Goal: Task Accomplishment & Management: Use online tool/utility

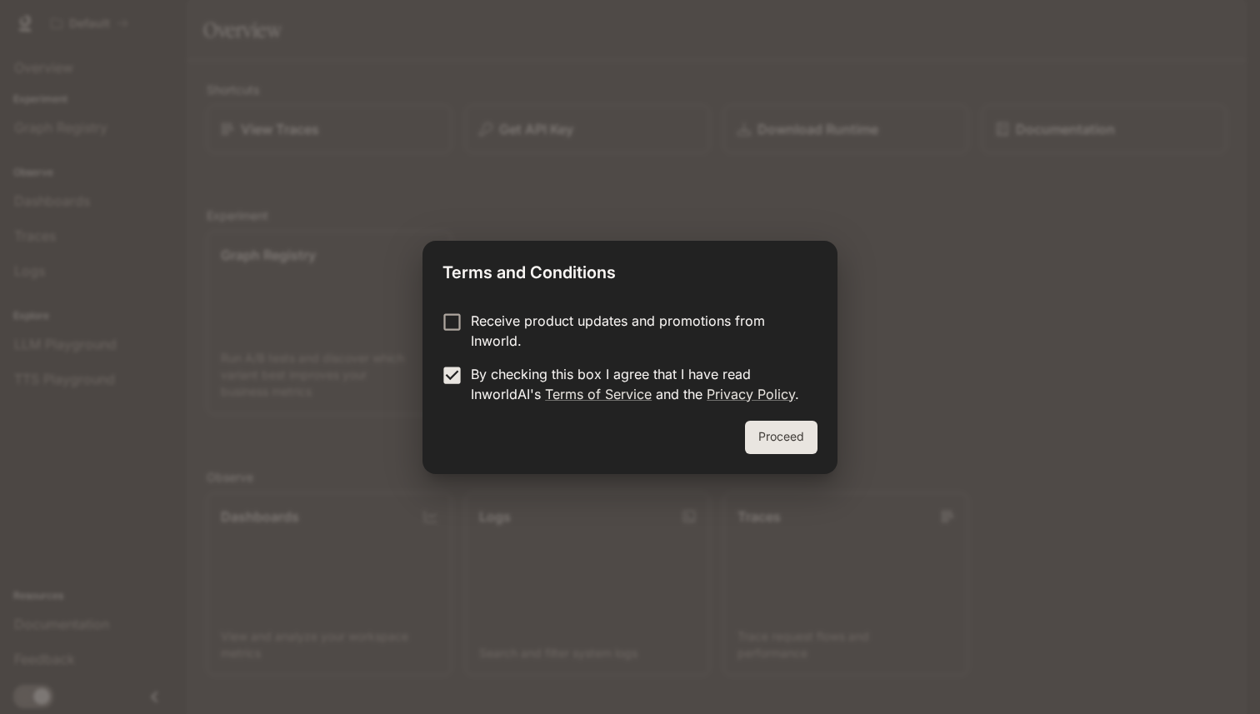
click at [785, 444] on button "Proceed" at bounding box center [781, 437] width 73 height 33
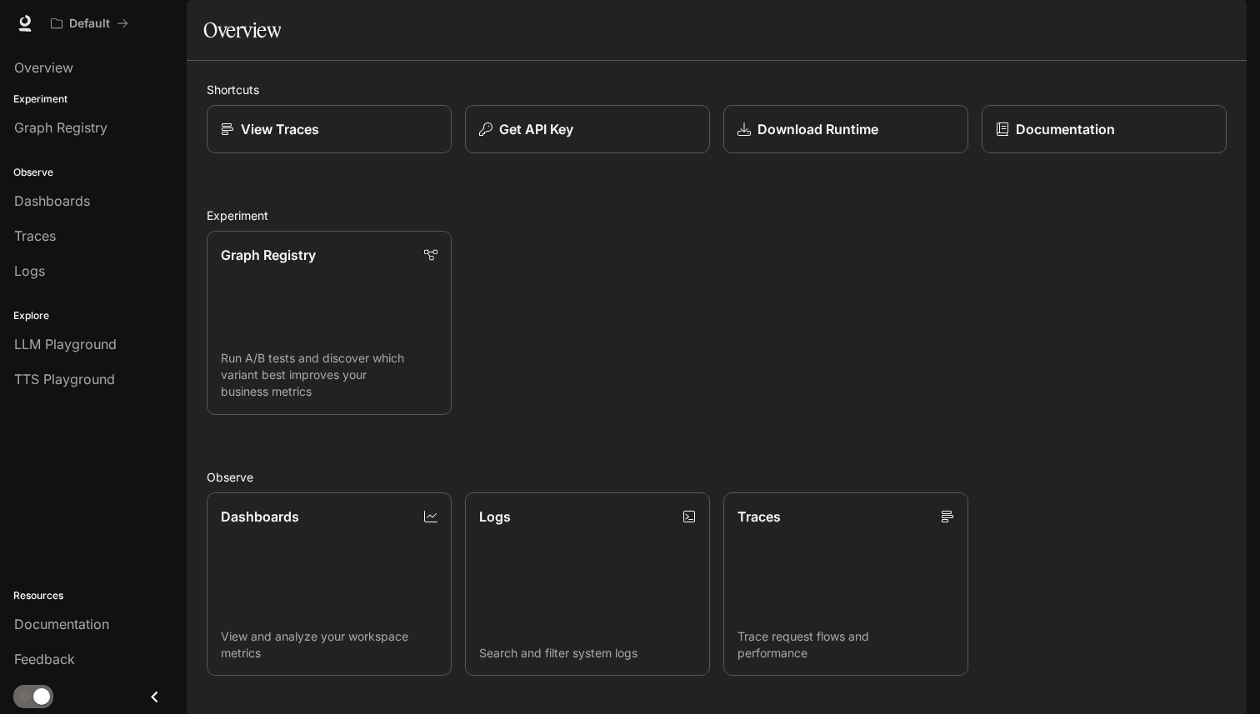
scroll to position [8, 0]
click at [591, 139] on div "Get API Key" at bounding box center [587, 129] width 219 height 20
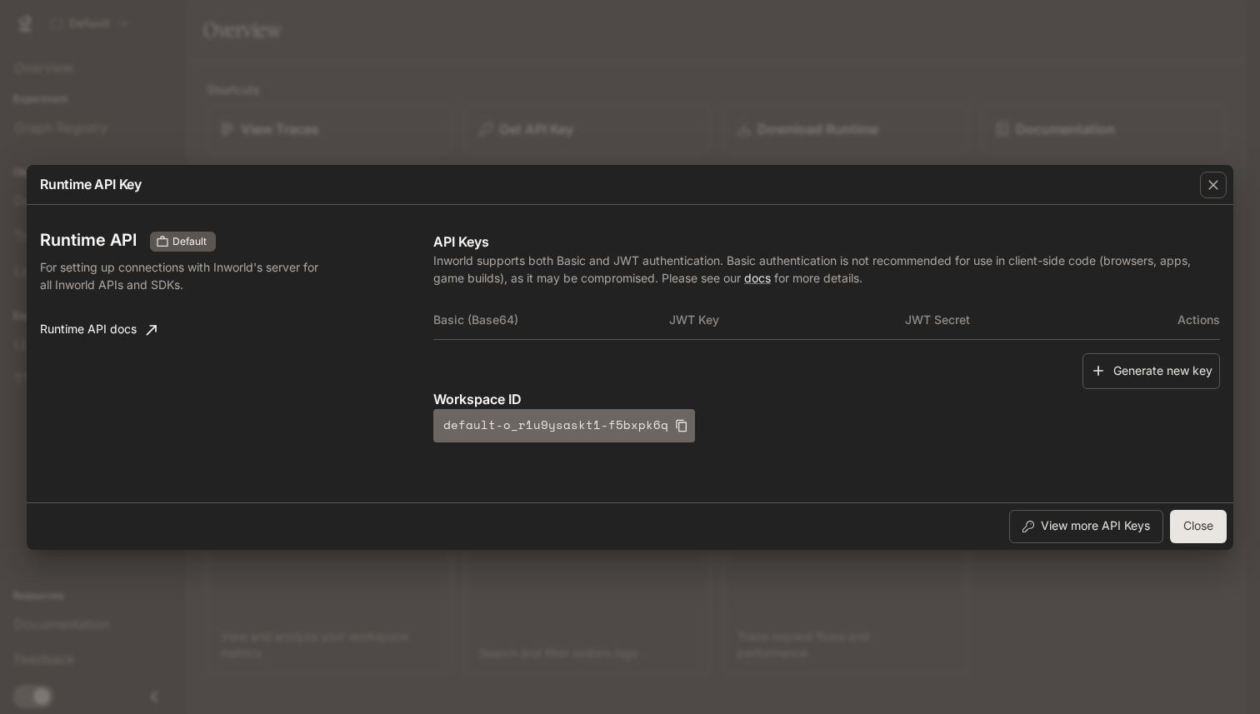
click at [676, 420] on icon "button" at bounding box center [681, 425] width 11 height 13
click at [1145, 377] on button "Generate new key" at bounding box center [1152, 371] width 138 height 36
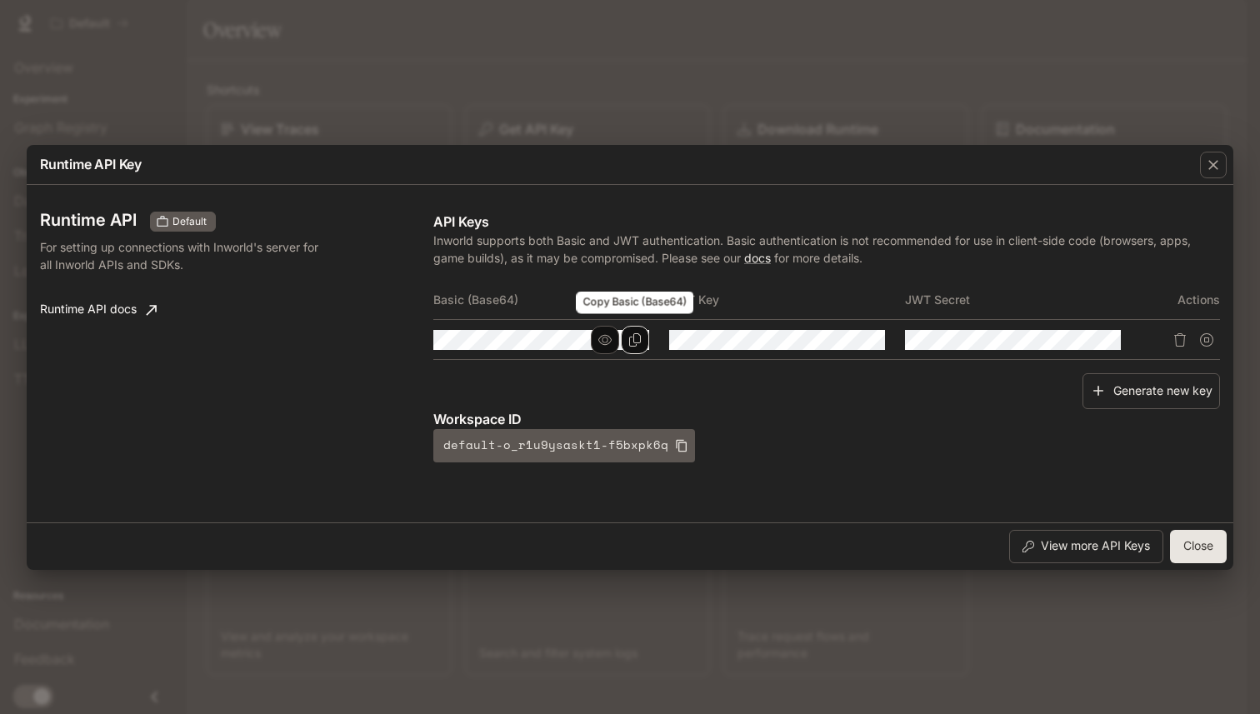
click at [634, 332] on button "Copy Basic (Base64)" at bounding box center [635, 340] width 28 height 28
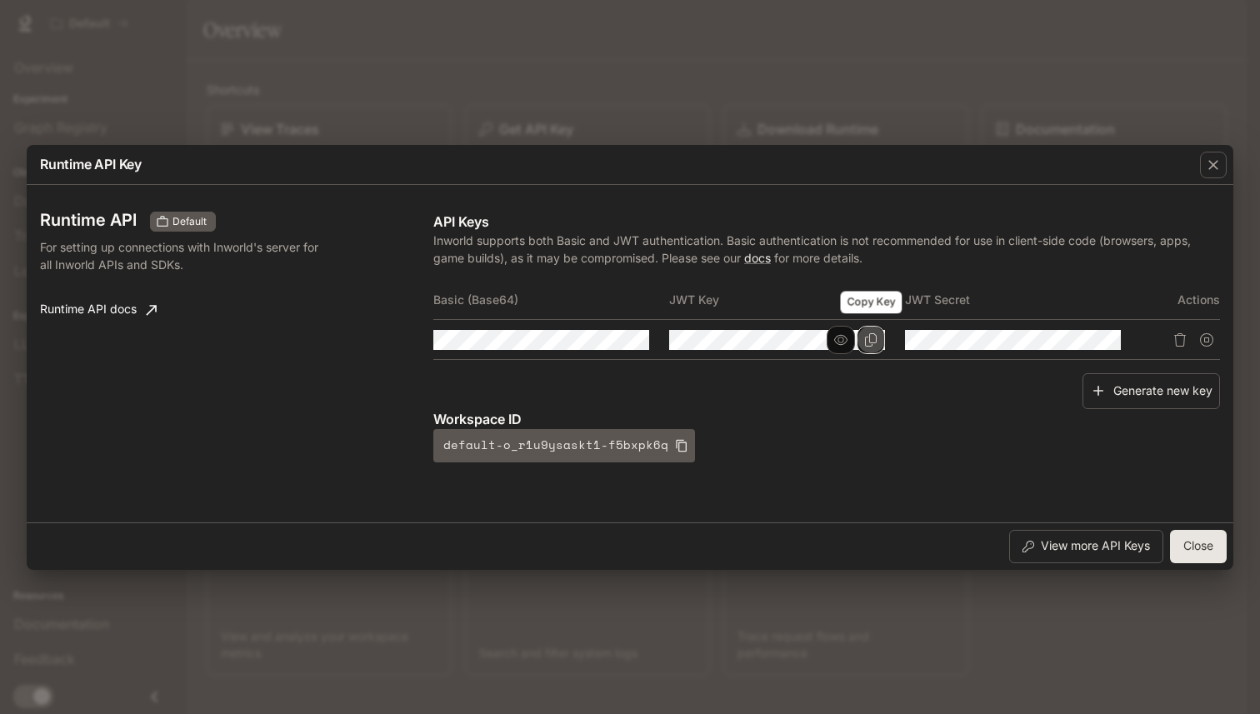
click at [868, 340] on icon "Copy Key" at bounding box center [870, 339] width 13 height 13
click at [1108, 337] on icon "Copy Secret" at bounding box center [1107, 339] width 13 height 13
click at [1188, 544] on button "Close" at bounding box center [1198, 546] width 57 height 33
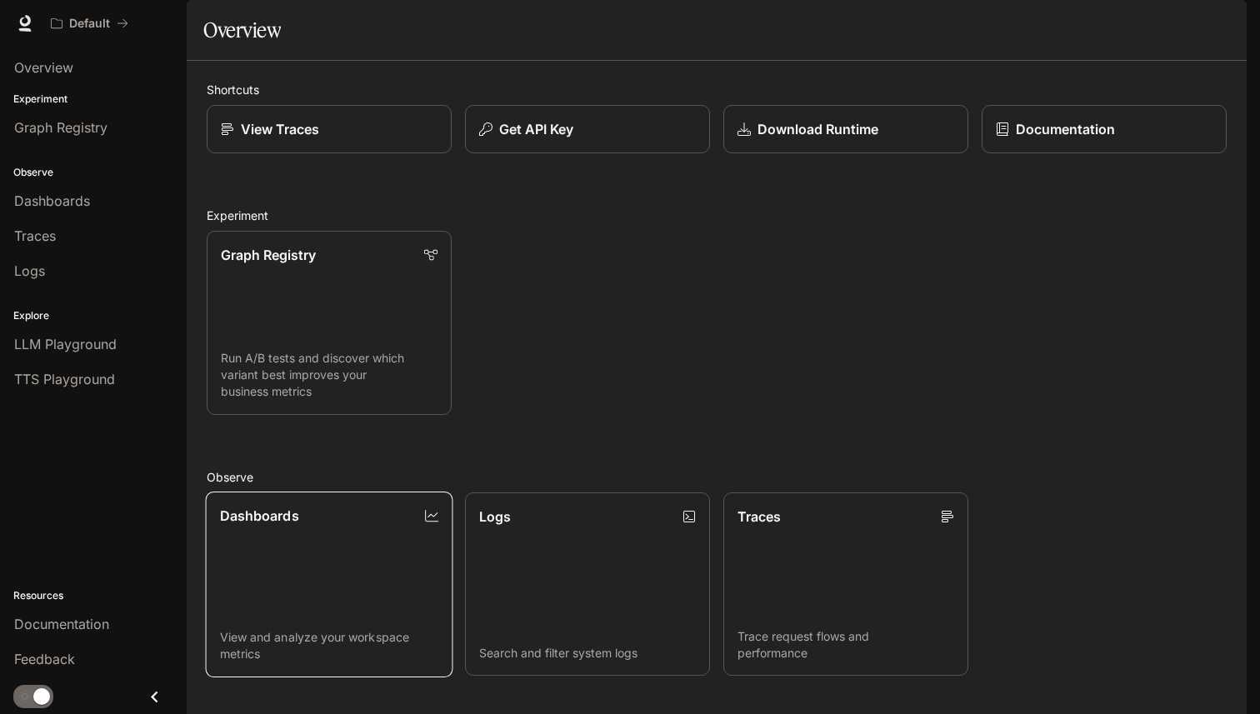
scroll to position [302, 0]
click at [59, 129] on span "Graph Registry" at bounding box center [60, 128] width 93 height 20
